Goal: Task Accomplishment & Management: Use online tool/utility

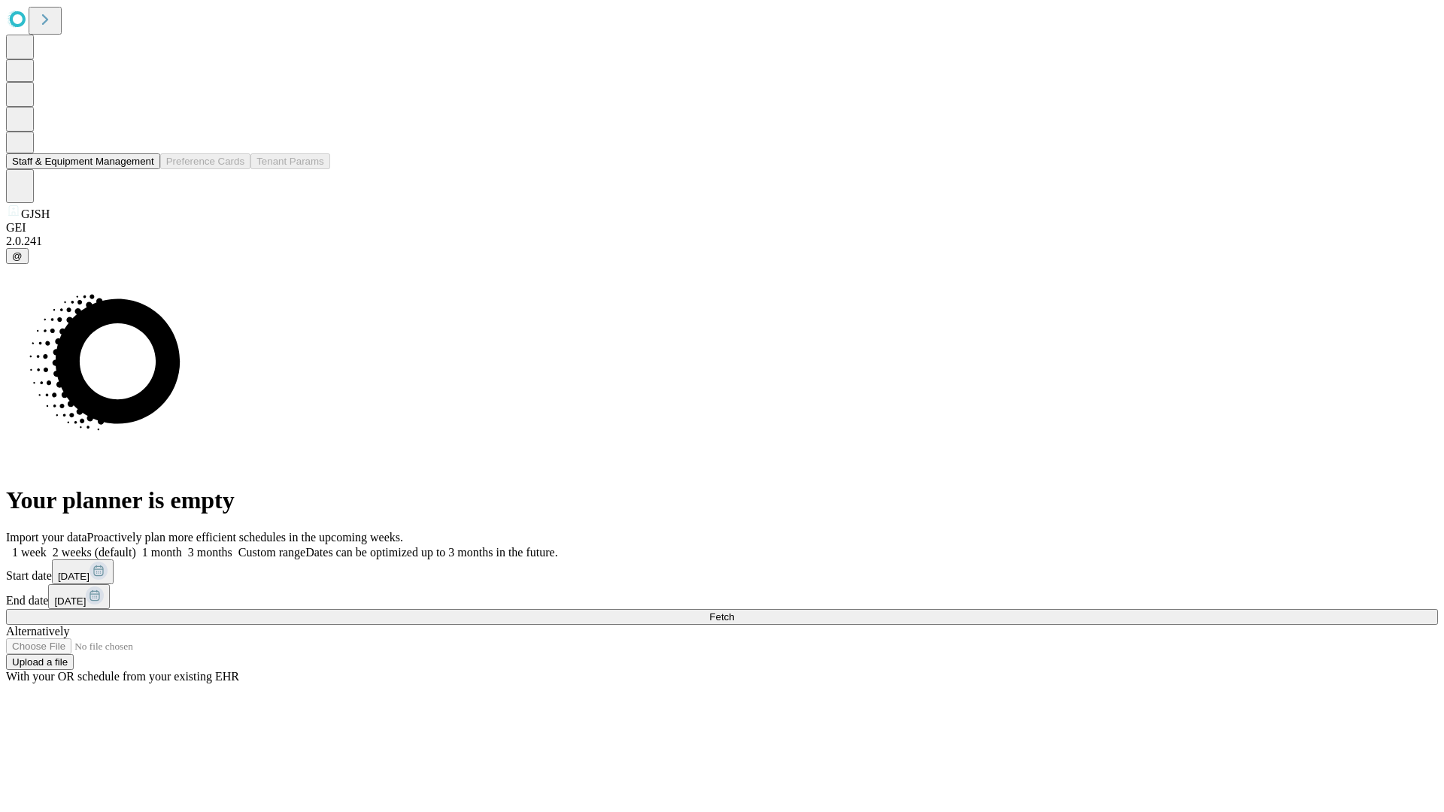
click at [144, 169] on button "Staff & Equipment Management" at bounding box center [83, 161] width 154 height 16
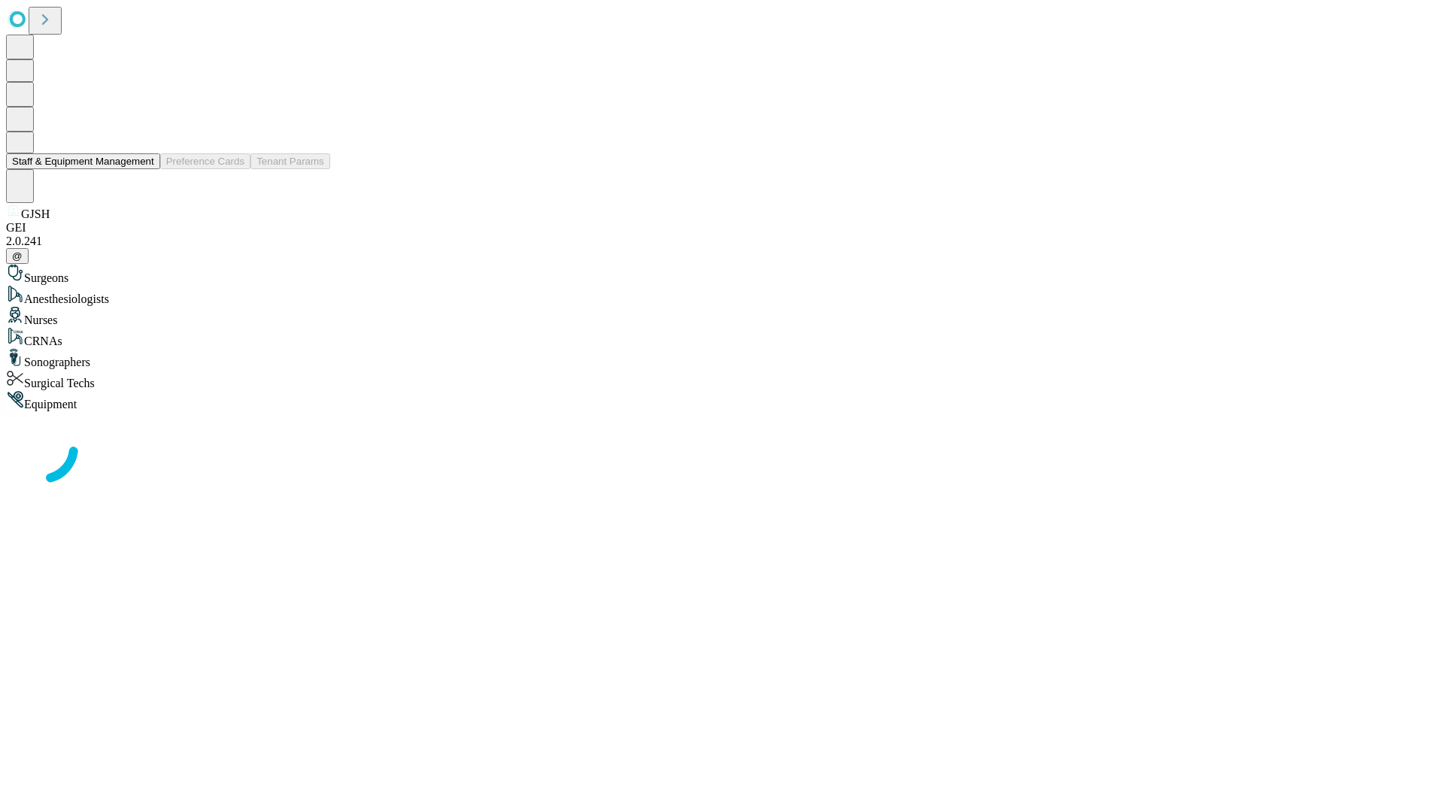
click at [144, 169] on button "Staff & Equipment Management" at bounding box center [83, 161] width 154 height 16
